Goal: Task Accomplishment & Management: Complete application form

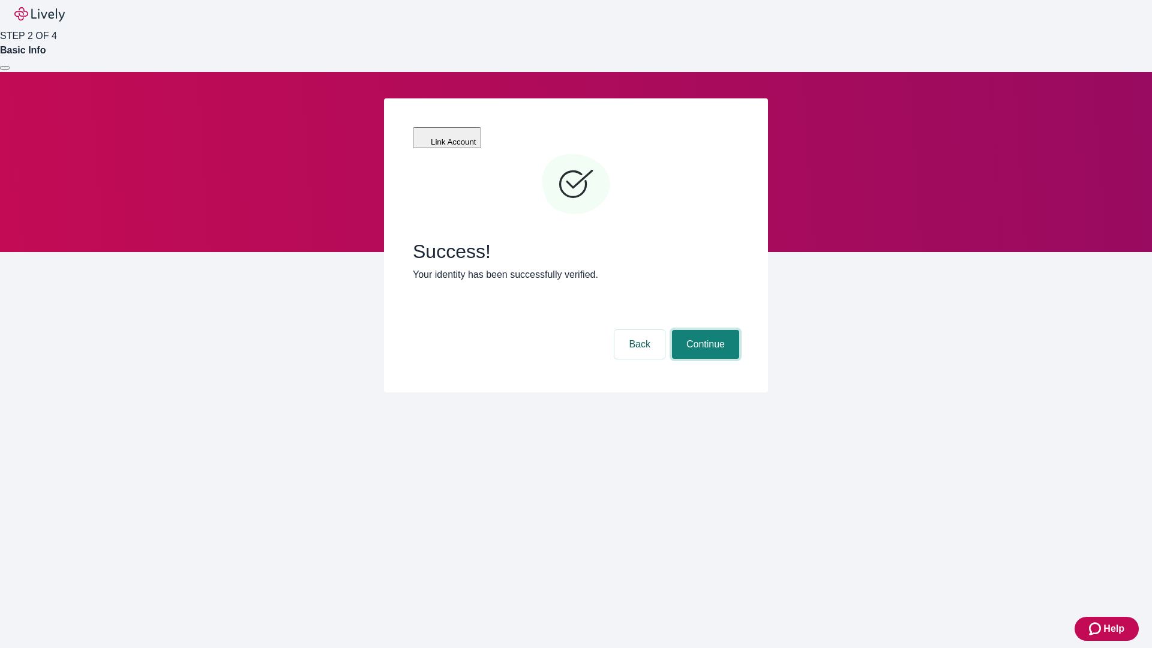
click at [704, 330] on button "Continue" at bounding box center [705, 344] width 67 height 29
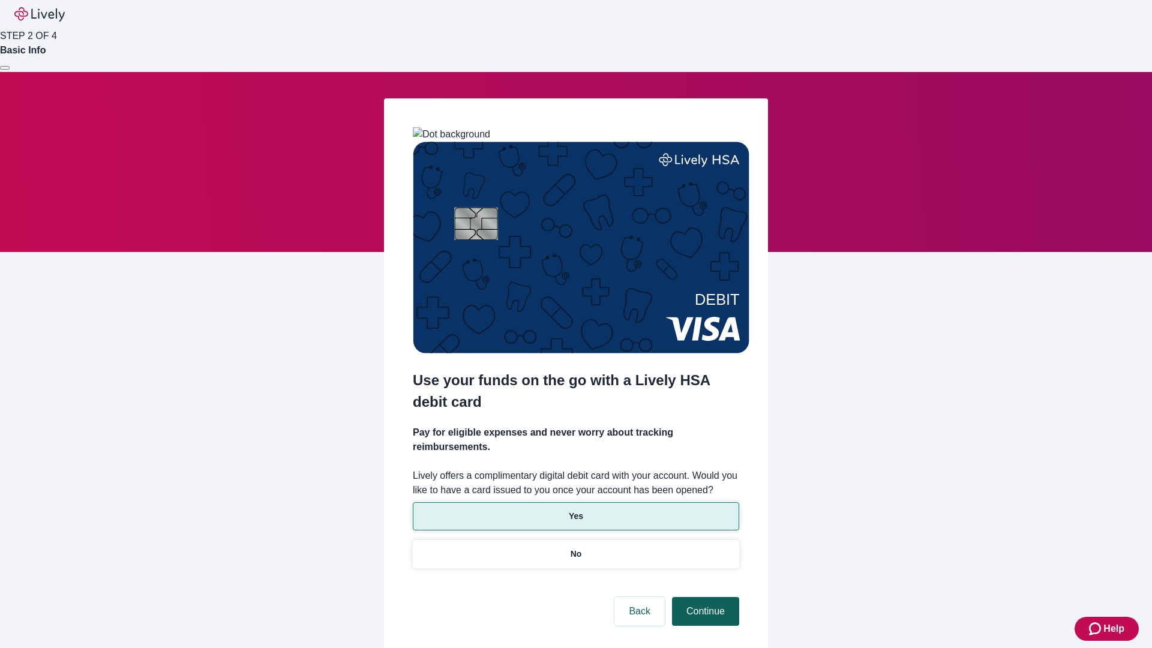
click at [575, 548] on p "No" at bounding box center [575, 554] width 11 height 13
click at [704, 597] on button "Continue" at bounding box center [705, 611] width 67 height 29
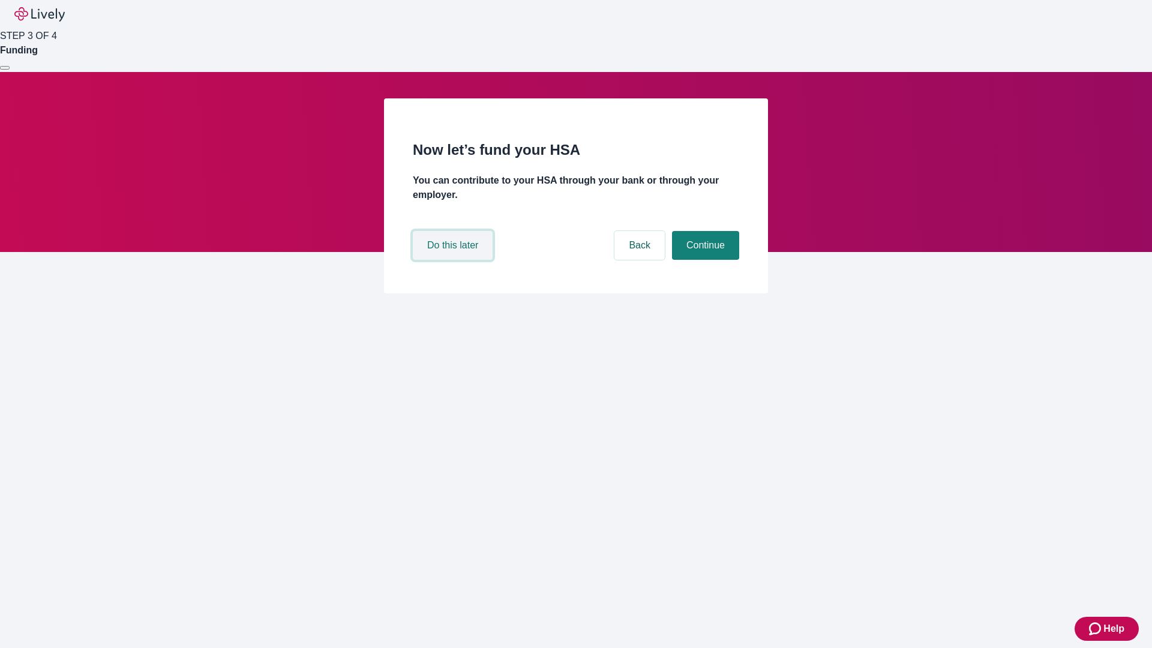
click at [454, 260] on button "Do this later" at bounding box center [453, 245] width 80 height 29
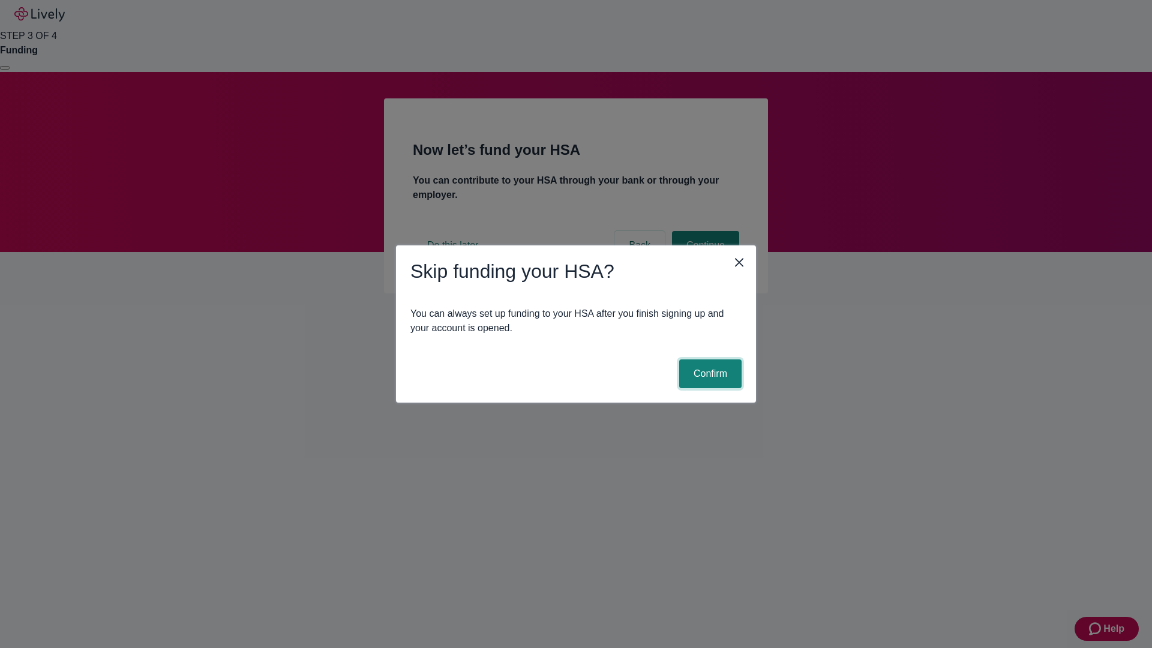
click at [708, 374] on button "Confirm" at bounding box center [710, 373] width 62 height 29
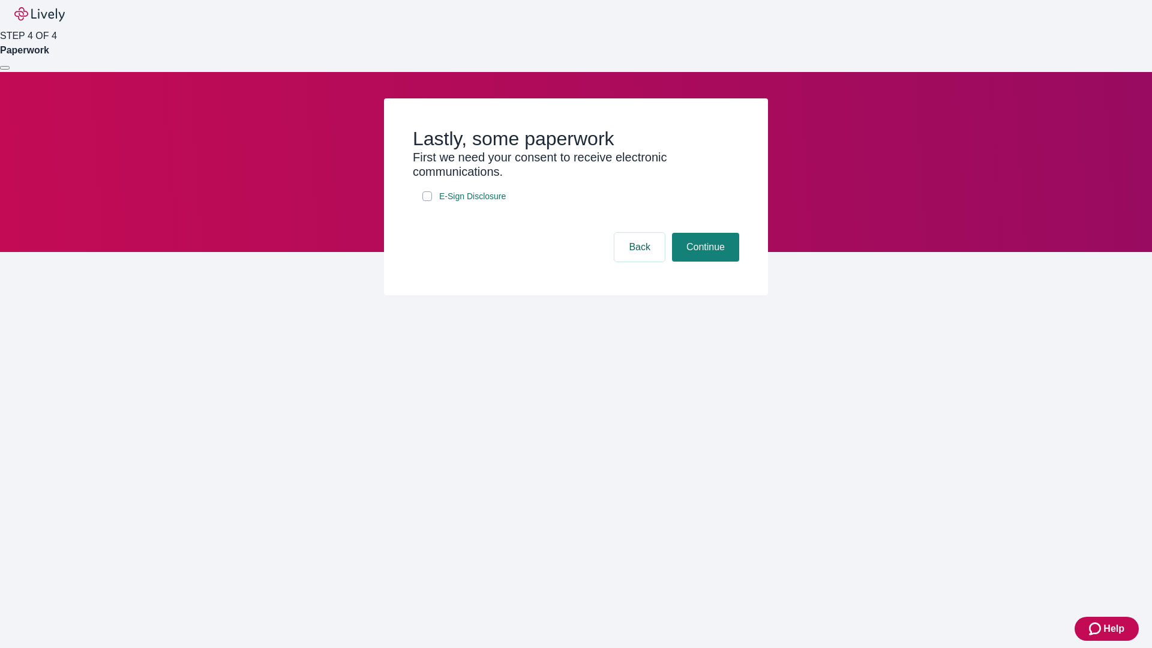
click at [427, 201] on input "E-Sign Disclosure" at bounding box center [427, 196] width 10 height 10
checkbox input "true"
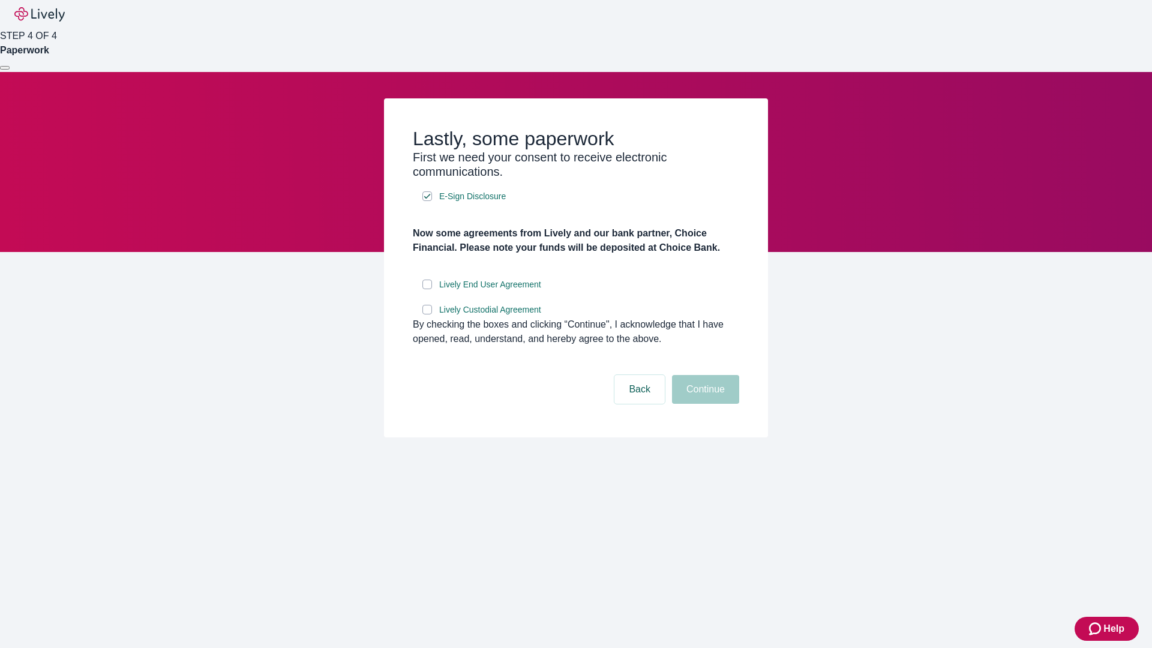
click at [427, 289] on input "Lively End User Agreement" at bounding box center [427, 284] width 10 height 10
checkbox input "true"
click at [427, 314] on input "Lively Custodial Agreement" at bounding box center [427, 310] width 10 height 10
checkbox input "true"
click at [704, 404] on button "Continue" at bounding box center [705, 389] width 67 height 29
